Goal: Use online tool/utility: Utilize a website feature to perform a specific function

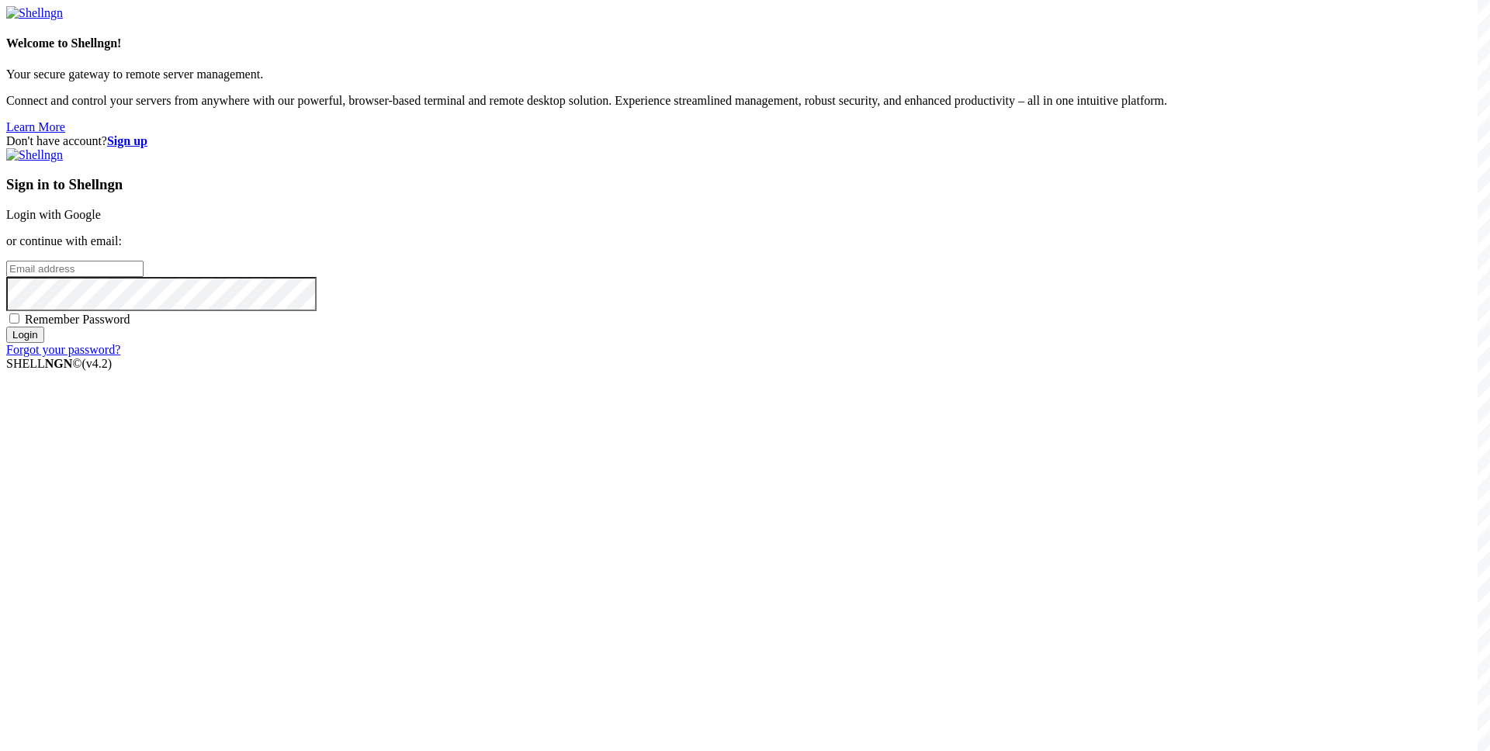
click at [144, 277] on input "email" at bounding box center [74, 269] width 137 height 16
paste input "[EMAIL_ADDRESS][DOMAIN_NAME]"
type input "[EMAIL_ADDRESS][DOMAIN_NAME]"
click at [559, 357] on div "Don't have account? Sign up Sign in to Shellngn Login with Google or continue w…" at bounding box center [744, 245] width 1477 height 223
click at [130, 326] on span "Remember Password" at bounding box center [78, 319] width 106 height 13
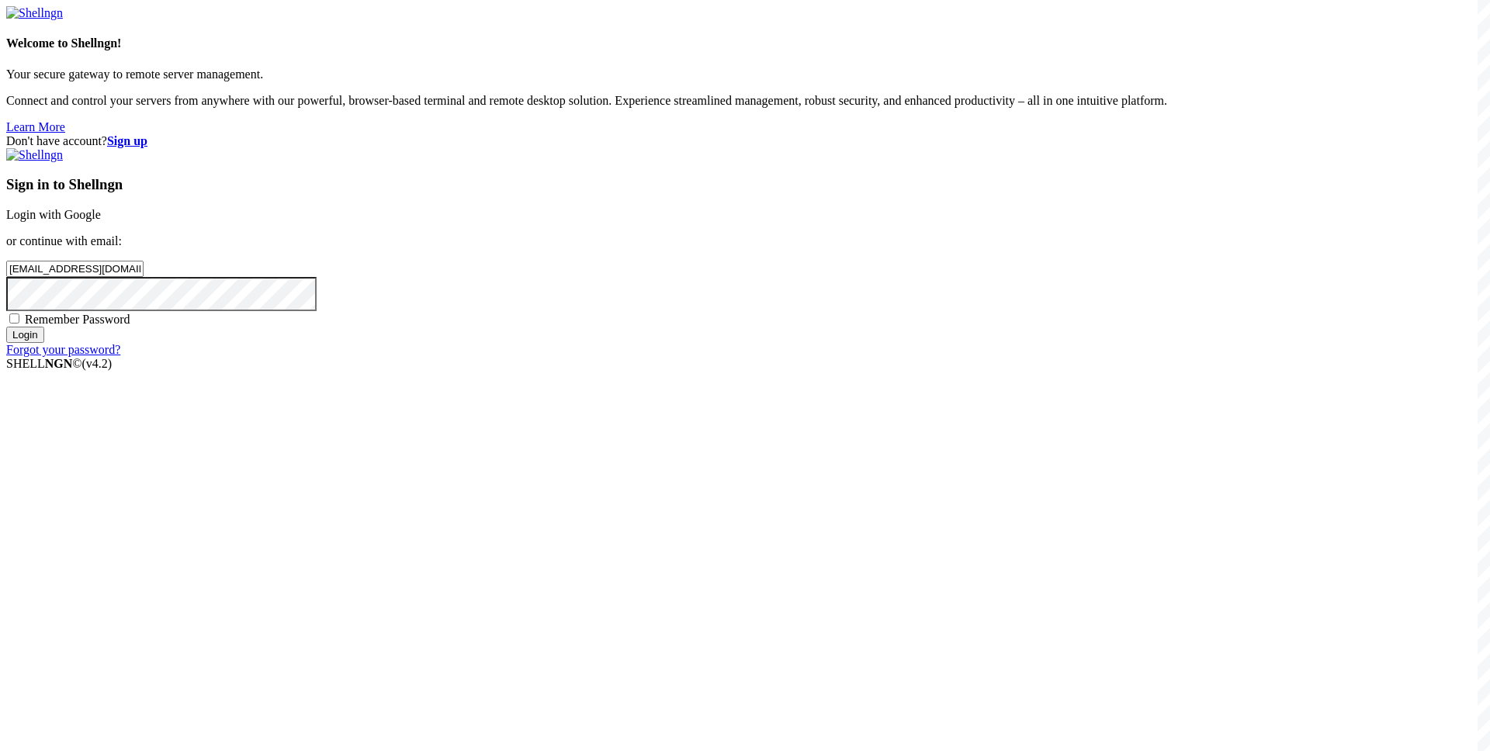
click at [19, 324] on input "Remember Password" at bounding box center [14, 318] width 10 height 10
checkbox input "true"
click at [44, 343] on input "Login" at bounding box center [25, 335] width 38 height 16
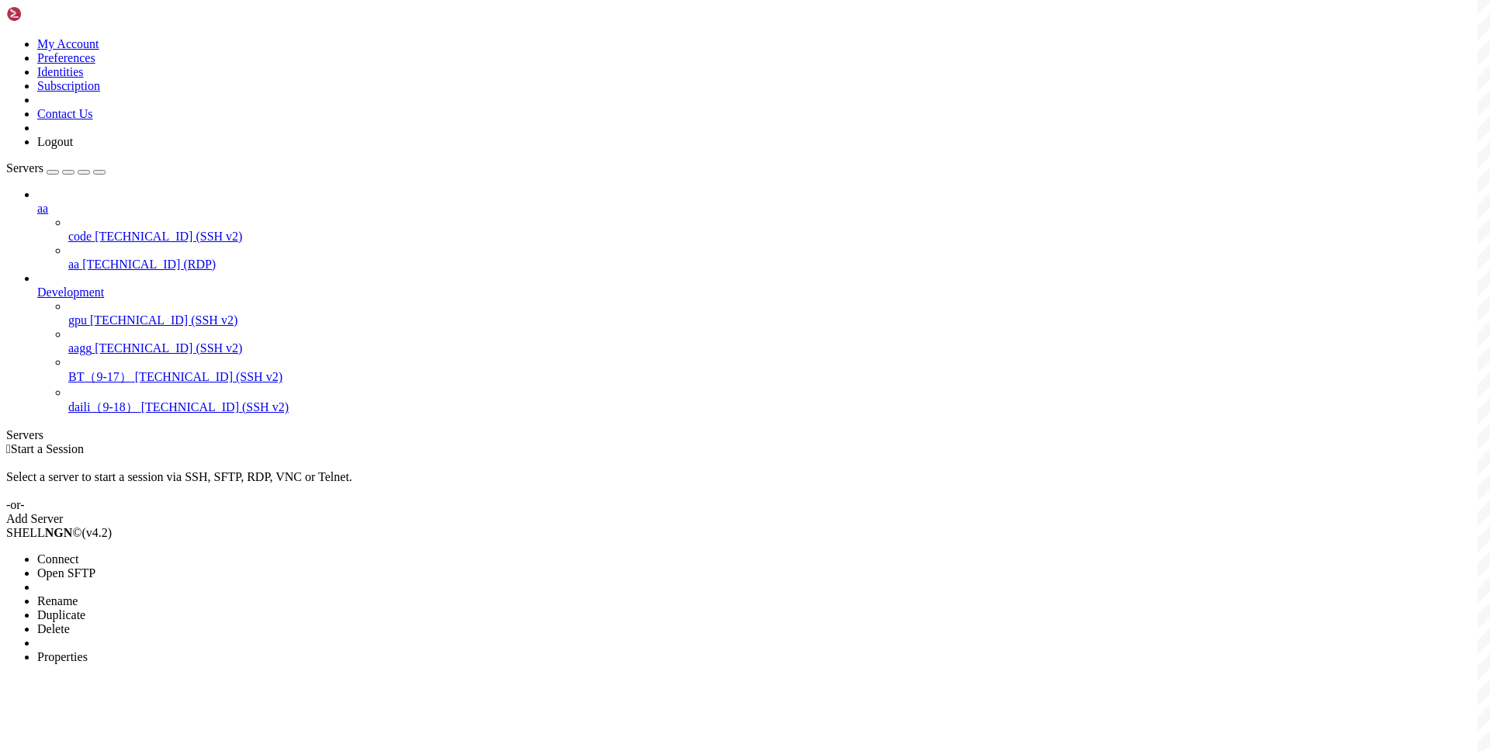
click at [369, 146] on div at bounding box center [745, 375] width 1490 height 751
click at [78, 552] on span "Connect" at bounding box center [57, 558] width 41 height 13
